Goal: Task Accomplishment & Management: Use online tool/utility

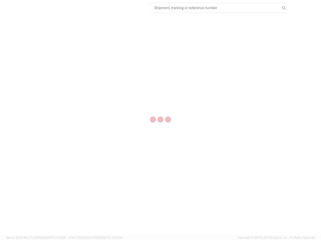
select select "US"
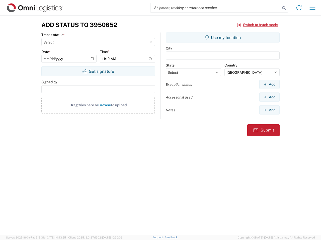
click at [215, 8] on input "search" at bounding box center [215, 8] width 130 height 10
click at [284, 8] on icon at bounding box center [283, 8] width 7 height 7
click at [299, 8] on icon at bounding box center [299, 8] width 8 height 8
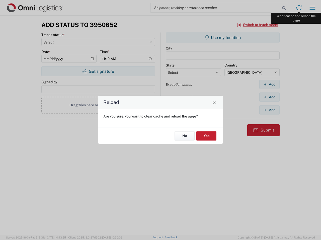
click at [312, 8] on div "Reload Are you sure, you want to clear cache and reload the page? No Yes" at bounding box center [160, 120] width 321 height 240
click at [257, 25] on div "Reload Are you sure, you want to clear cache and reload the page? No Yes" at bounding box center [160, 120] width 321 height 240
click at [98, 71] on div "Reload Are you sure, you want to clear cache and reload the page? No Yes" at bounding box center [160, 120] width 321 height 240
click at [222, 38] on div "Reload Are you sure, you want to clear cache and reload the page? No Yes" at bounding box center [160, 120] width 321 height 240
click at [269, 84] on div "Reload Are you sure, you want to clear cache and reload the page? No Yes" at bounding box center [160, 120] width 321 height 240
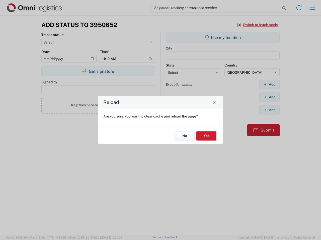
click at [269, 97] on div "Reload Are you sure, you want to clear cache and reload the page? No Yes" at bounding box center [160, 120] width 321 height 240
click at [269, 110] on div "Reload Are you sure, you want to clear cache and reload the page? No Yes" at bounding box center [160, 120] width 321 height 240
